Goal: Task Accomplishment & Management: Manage account settings

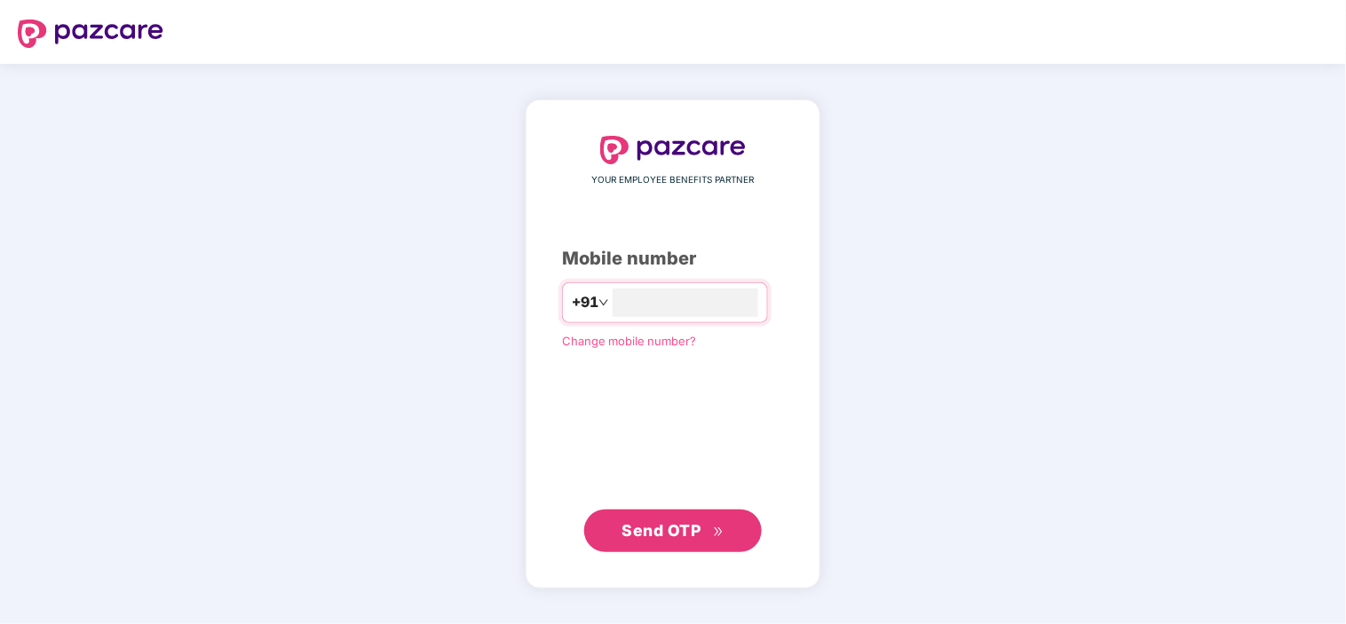
type input "**********"
click at [660, 515] on button "Send OTP" at bounding box center [673, 531] width 178 height 43
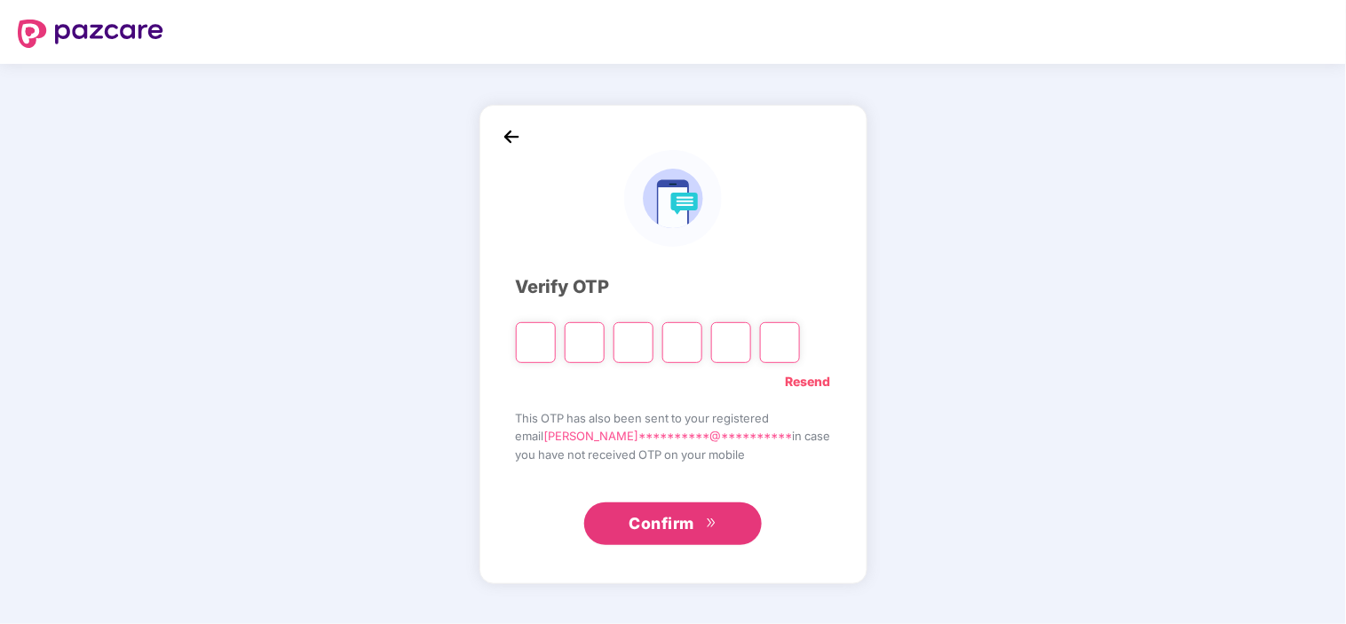
type input "*"
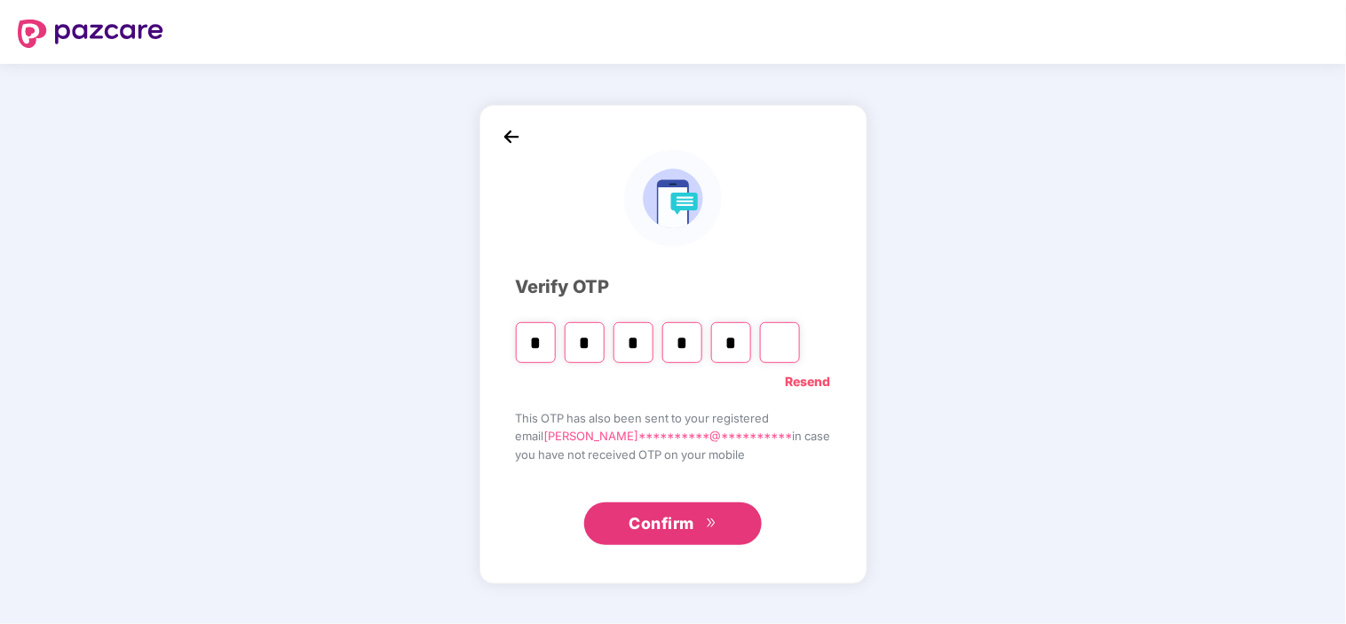
type input "*"
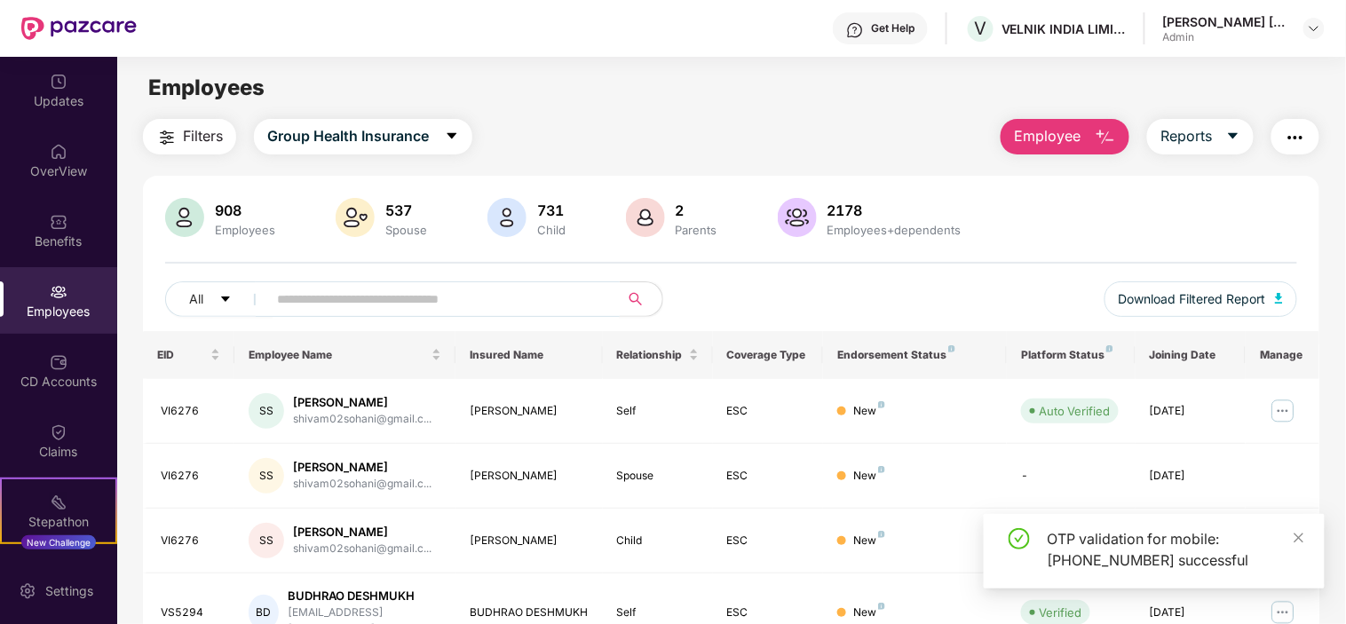
click at [287, 307] on input "text" at bounding box center [436, 299] width 319 height 27
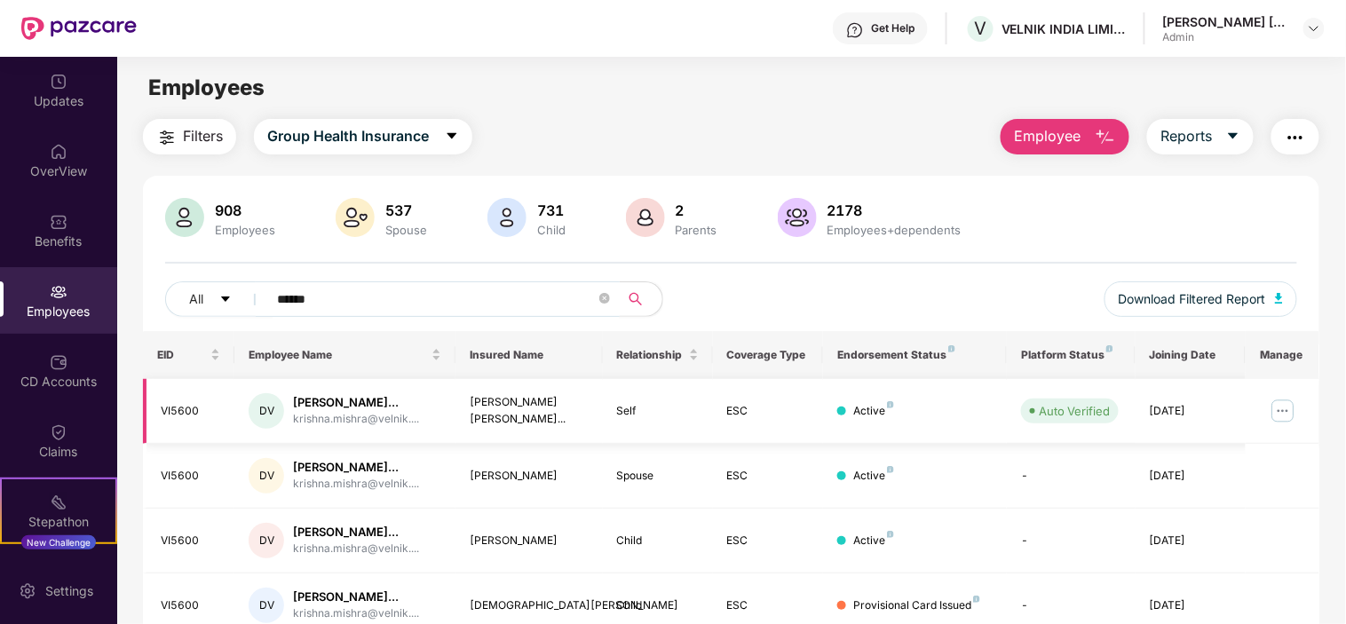
scroll to position [138, 0]
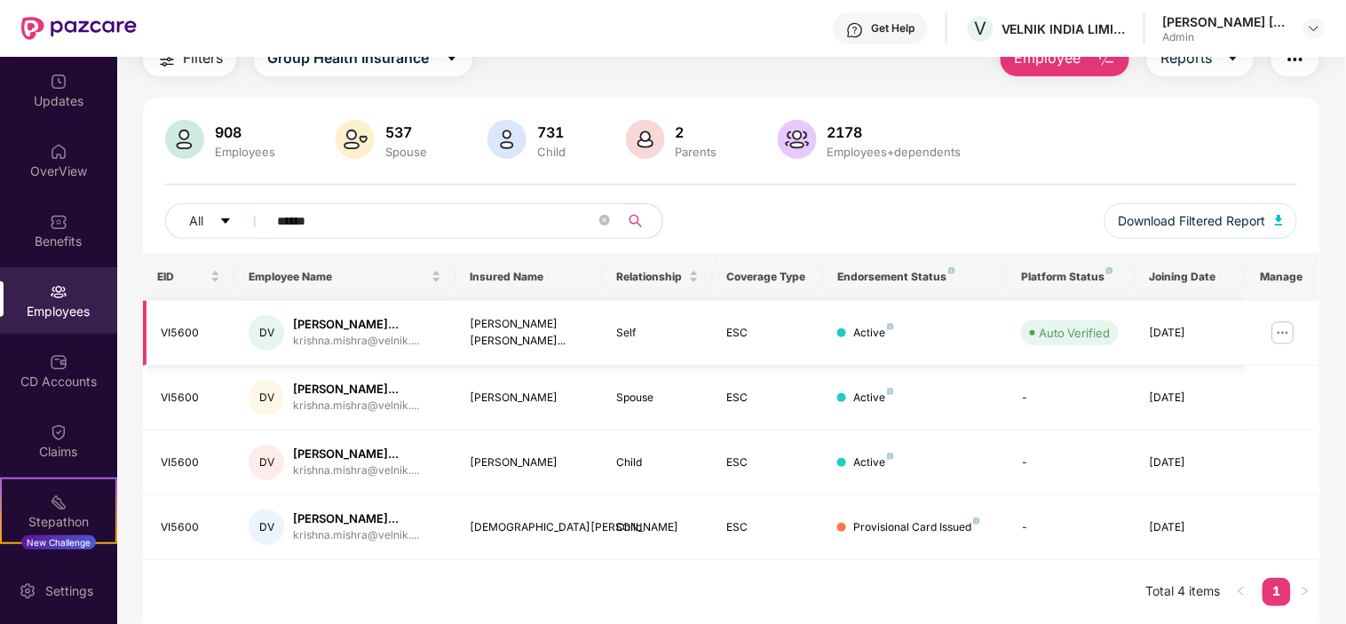
type input "******"
click at [1286, 319] on img at bounding box center [1283, 333] width 28 height 28
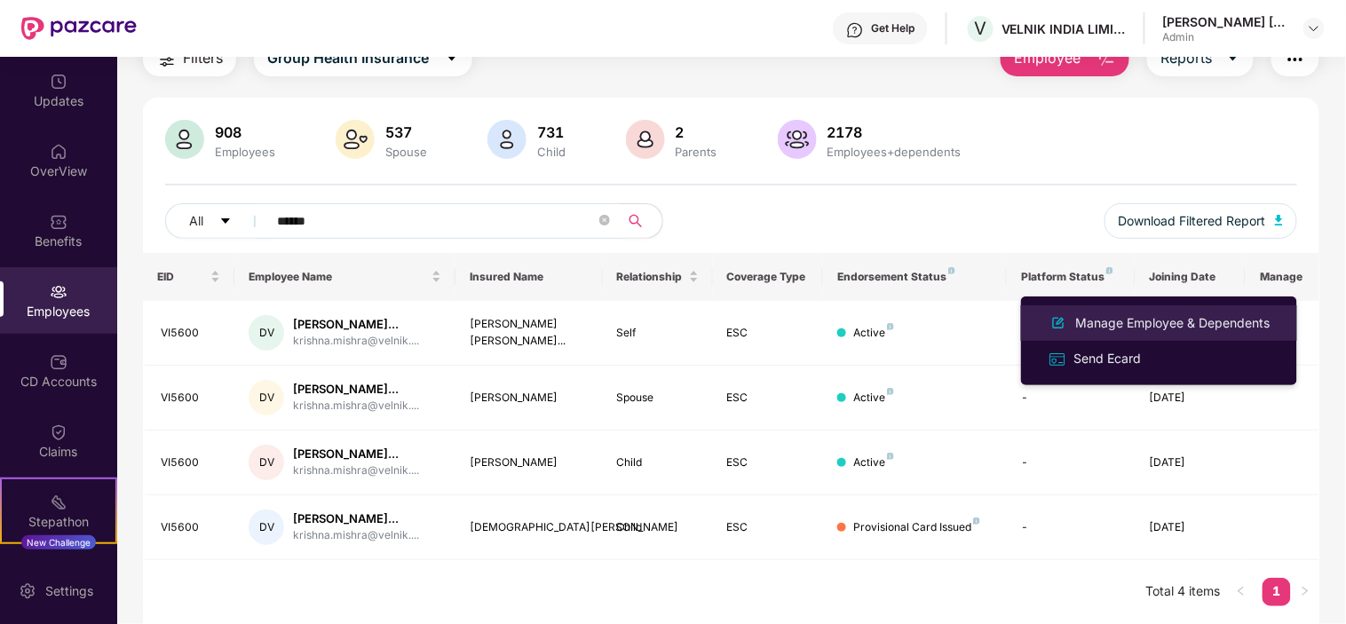
click at [1184, 324] on div "Manage Employee & Dependents" at bounding box center [1173, 323] width 202 height 20
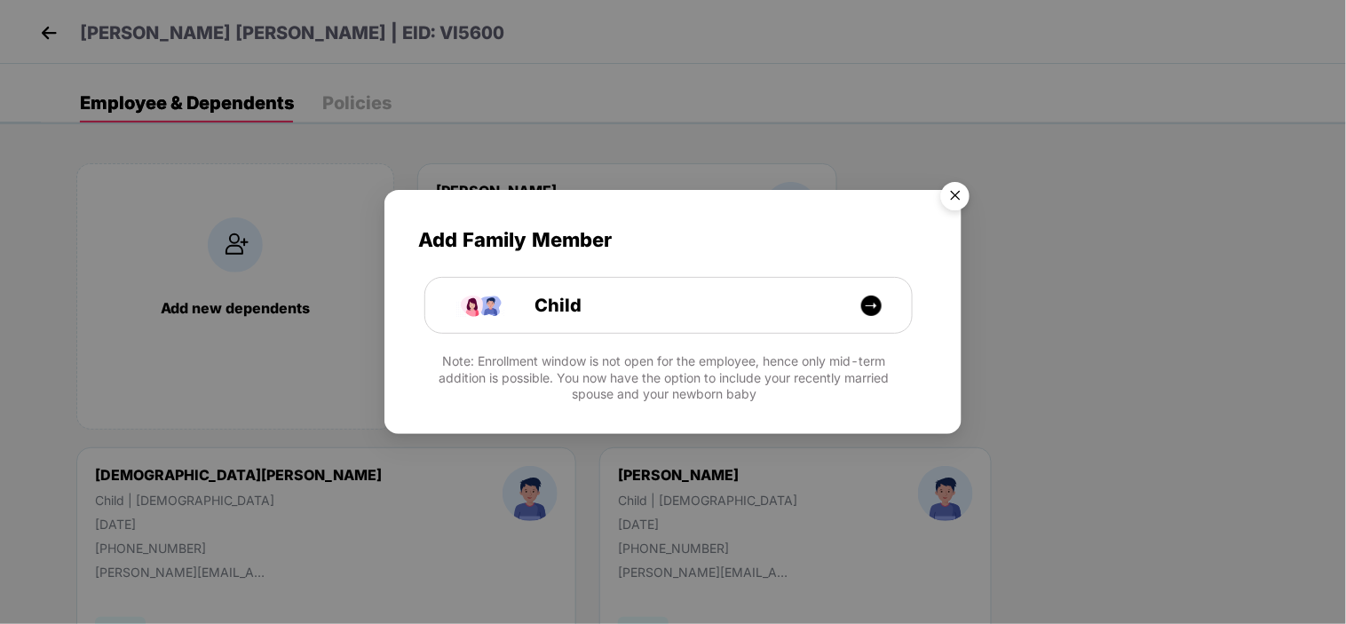
click at [955, 196] on img "Close" at bounding box center [955, 199] width 50 height 50
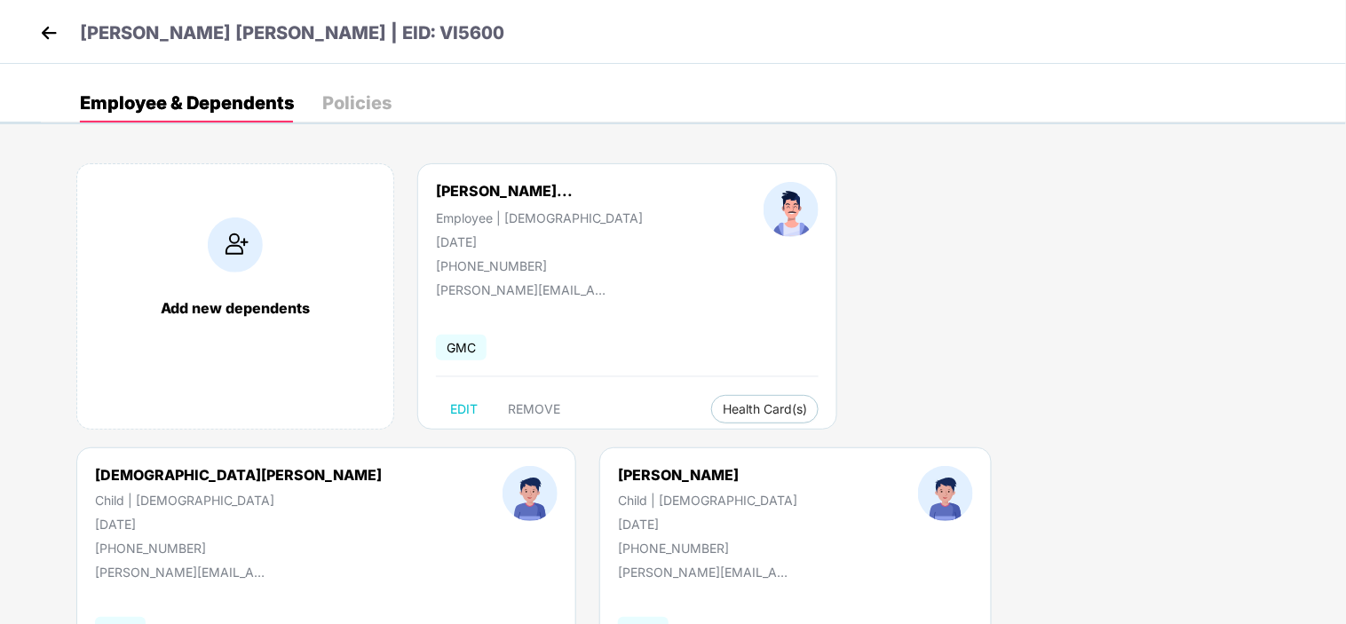
click at [1114, 435] on span "Health Insurance(ESC)" at bounding box center [1155, 442] width 155 height 20
